Goal: Task Accomplishment & Management: Complete application form

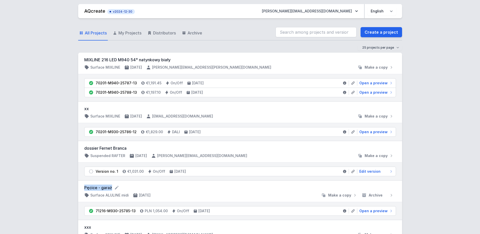
drag, startPoint x: 85, startPoint y: 187, endPoint x: 112, endPoint y: 188, distance: 27.6
click at [112, 188] on form "Pęcice - garaż" at bounding box center [240, 188] width 312 height 6
copy form "Pęcice - garaż"
click at [374, 33] on link "Create a project" at bounding box center [382, 32] width 42 height 10
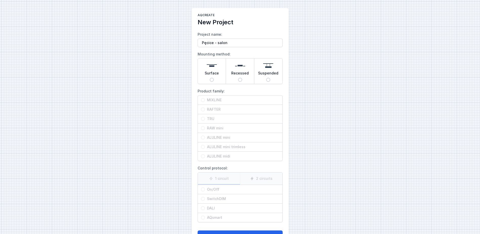
type input "Pęcice - salon"
click at [239, 80] on input "Recessed" at bounding box center [240, 80] width 4 height 4
radio input "true"
click at [212, 80] on input "Surface" at bounding box center [212, 80] width 4 height 4
radio input "true"
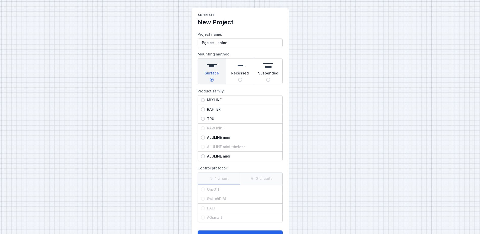
click at [202, 137] on input "ALULINE mini" at bounding box center [203, 137] width 4 height 4
radio input "true"
click at [202, 189] on input "On/Off" at bounding box center [203, 189] width 4 height 4
radio input "true"
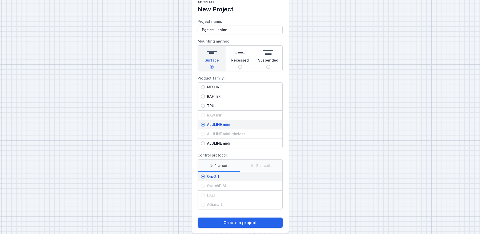
scroll to position [20, 0]
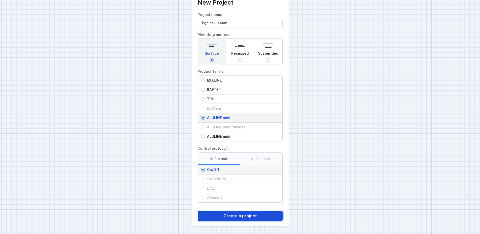
click at [220, 217] on button "Create a project" at bounding box center [240, 216] width 85 height 10
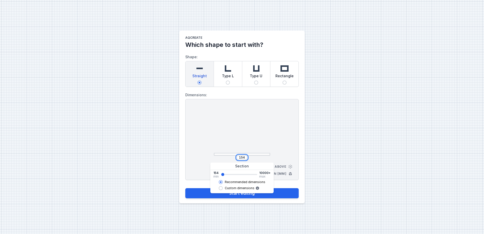
drag, startPoint x: 245, startPoint y: 157, endPoint x: 237, endPoint y: 157, distance: 7.6
click at [237, 157] on div "154" at bounding box center [242, 157] width 11 height 5
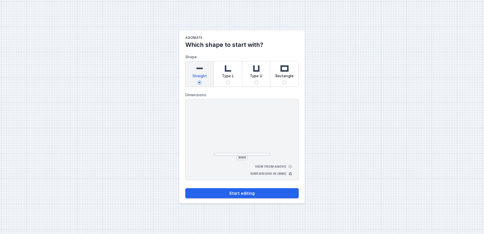
type input "3008"
click at [231, 140] on div at bounding box center [242, 131] width 56 height 48
click at [223, 192] on button "Start editing" at bounding box center [241, 193] width 113 height 10
select select "3000"
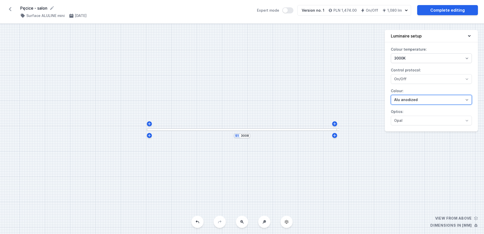
click at [407, 98] on select "Alu anodized Black anodized" at bounding box center [431, 100] width 81 height 10
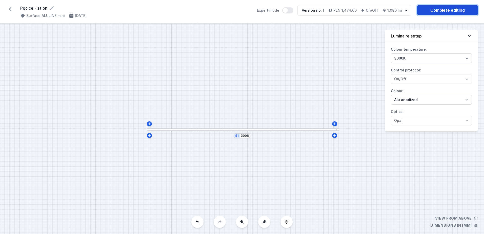
click at [447, 9] on link "Complete editing" at bounding box center [447, 10] width 61 height 10
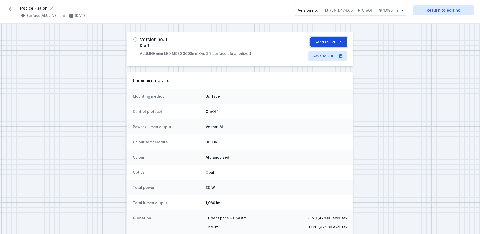
click at [321, 42] on button "Send to ERP" at bounding box center [329, 42] width 37 height 10
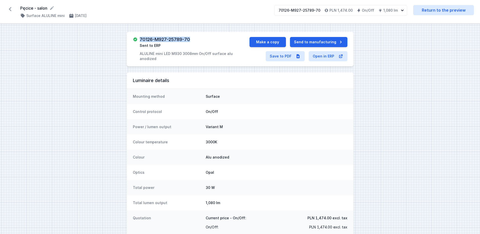
drag, startPoint x: 194, startPoint y: 40, endPoint x: 139, endPoint y: 40, distance: 55.2
click at [139, 40] on div "70126-M927-25789-70 Sent to ERP ALULINE mini LED M930 3008mm On/Off surface alu…" at bounding box center [191, 49] width 117 height 24
copy h3 "70126-M927-25789-70"
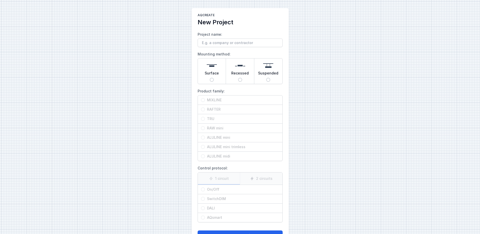
click at [211, 80] on input "Surface" at bounding box center [212, 80] width 4 height 4
radio input "true"
